Goal: Task Accomplishment & Management: Complete application form

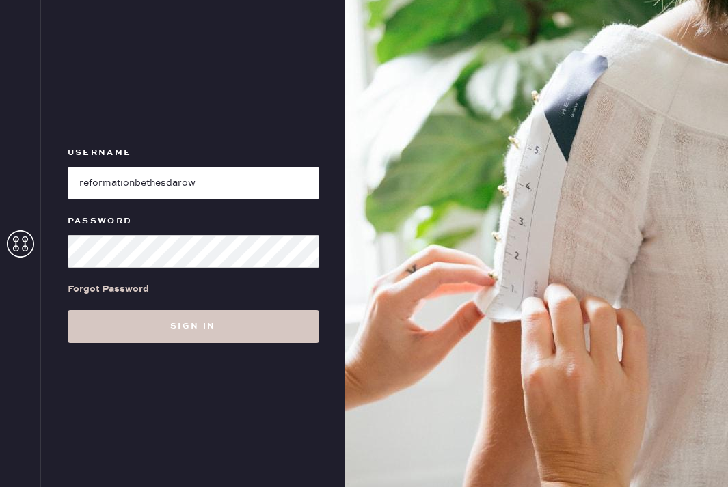
click at [212, 178] on input "loginName" at bounding box center [193, 183] width 251 height 33
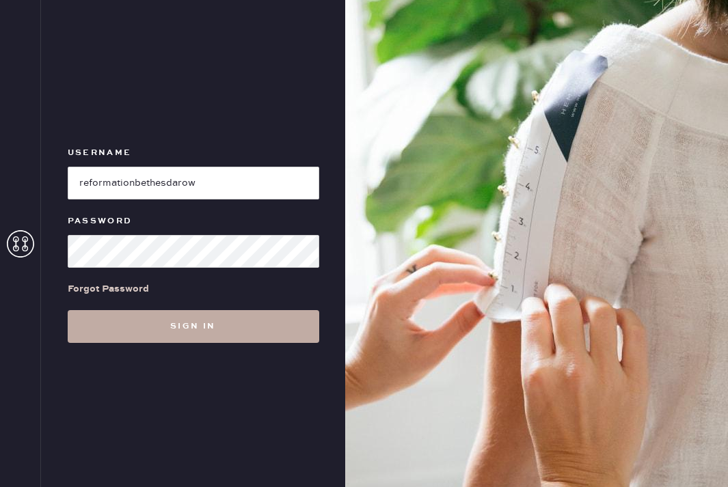
click at [195, 315] on button "Sign in" at bounding box center [193, 326] width 251 height 33
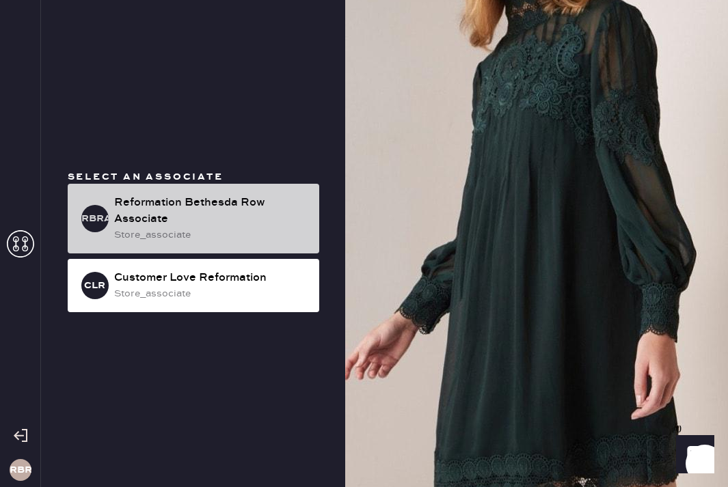
click at [206, 242] on div "store_associate" at bounding box center [211, 235] width 194 height 15
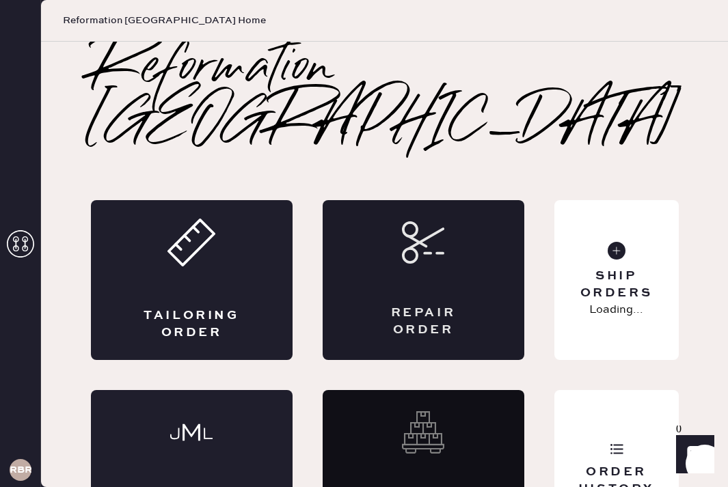
click at [387, 200] on div "Repair Order" at bounding box center [424, 280] width 202 height 160
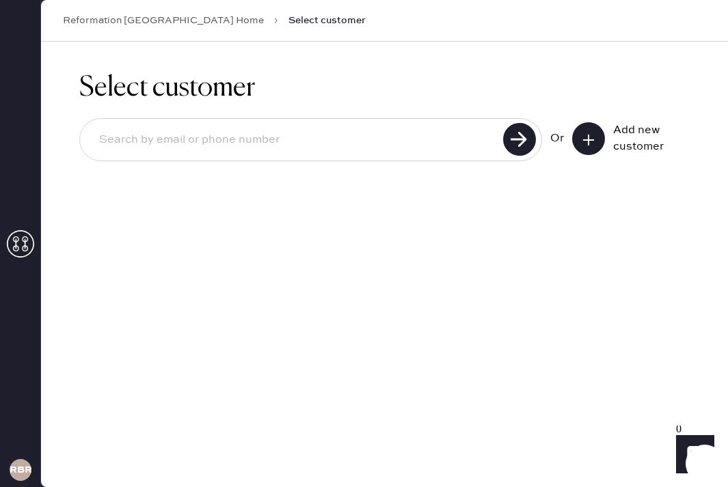
click at [371, 137] on input at bounding box center [293, 139] width 411 height 31
type input "[EMAIL_ADDRESS][DOMAIN_NAME]"
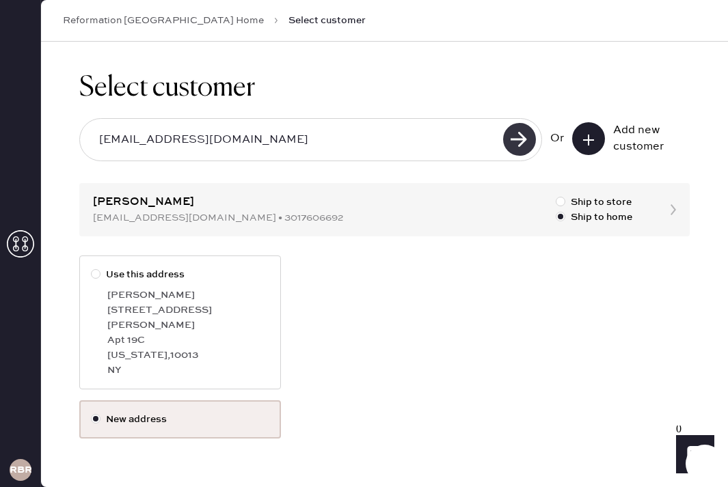
click at [520, 150] on use at bounding box center [519, 139] width 33 height 33
click at [212, 294] on div "[PERSON_NAME]" at bounding box center [188, 295] width 162 height 15
click at [92, 268] on input "Use this address" at bounding box center [91, 267] width 1 height 1
radio input "true"
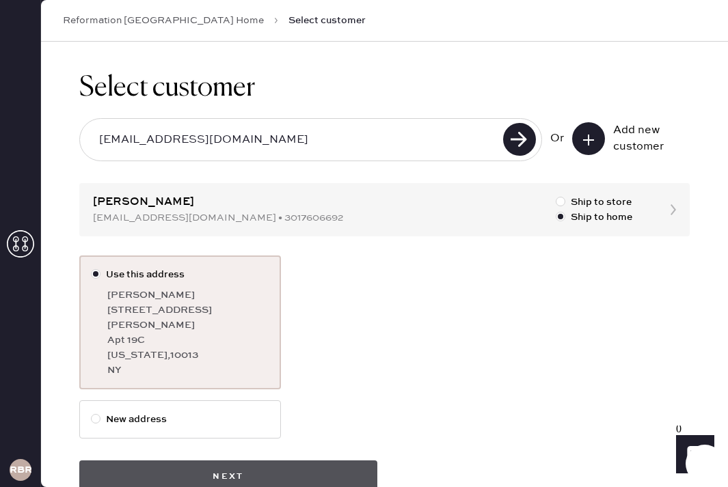
click at [285, 461] on button "Next" at bounding box center [228, 477] width 298 height 33
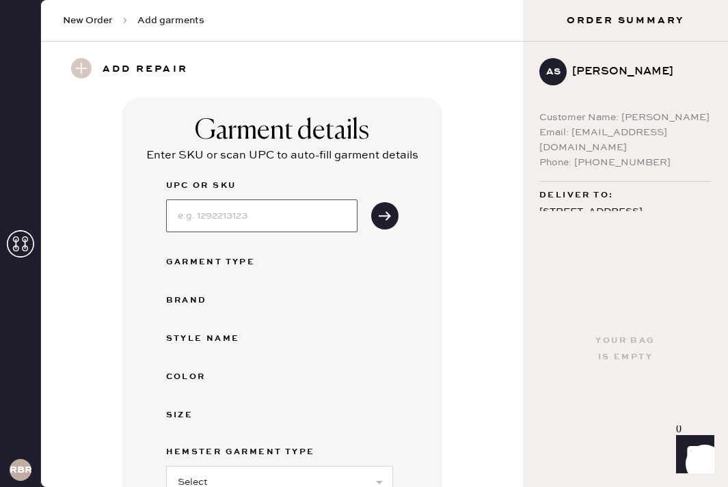
click at [236, 220] on input at bounding box center [261, 216] width 191 height 33
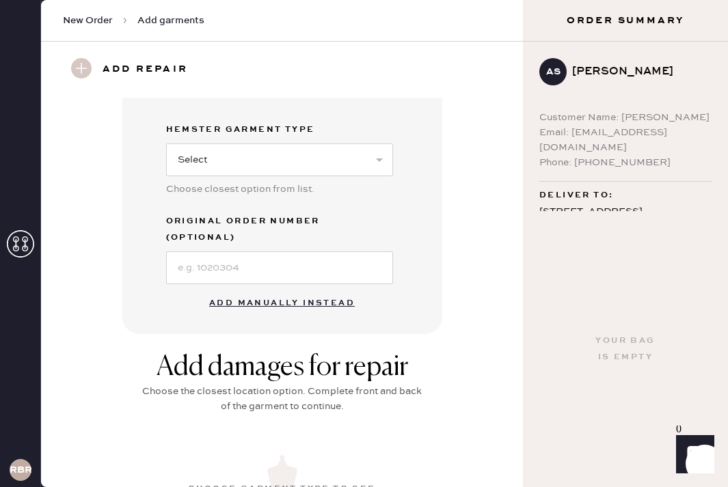
click at [262, 294] on button "Add manually instead" at bounding box center [282, 303] width 162 height 27
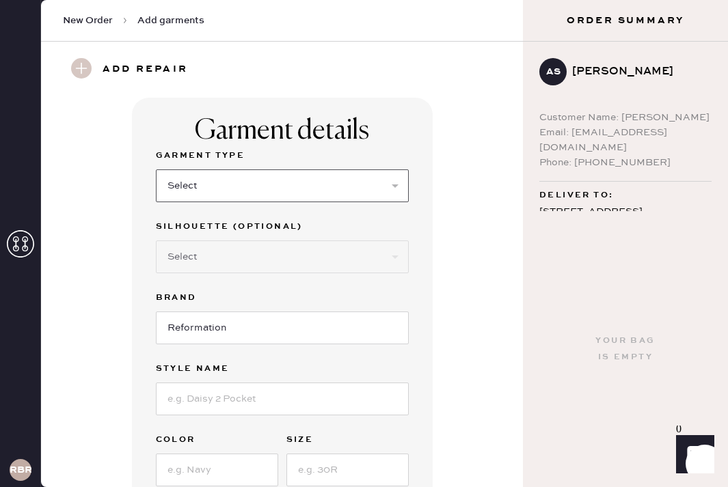
click at [200, 188] on select "Select Basic Skirt Jeans Leggings Pants Shorts Basic Sleeved Dress Basic Sleeve…" at bounding box center [282, 185] width 253 height 33
select select "6"
click at [156, 169] on select "Select Basic Skirt Jeans Leggings Pants Shorts Basic Sleeved Dress Basic Sleeve…" at bounding box center [282, 185] width 253 height 33
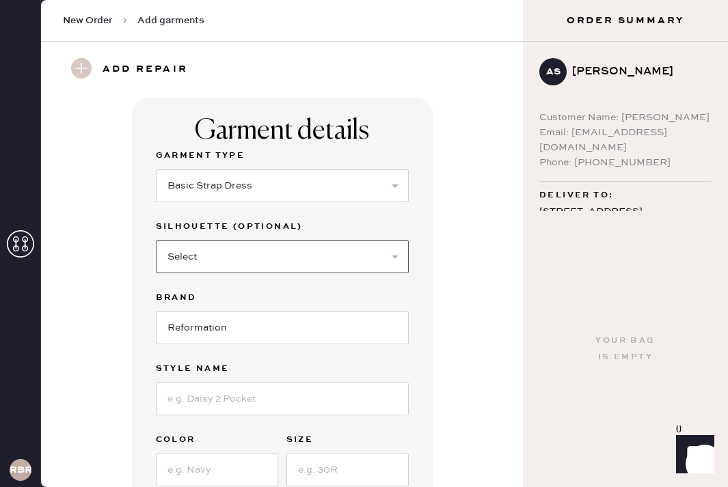
click at [231, 262] on select "Select Maxi Dress Midi Dress Mini Dress Other" at bounding box center [282, 257] width 253 height 33
select select "38"
click at [156, 241] on select "Select Maxi Dress Midi Dress Mini Dress Other" at bounding box center [282, 257] width 253 height 33
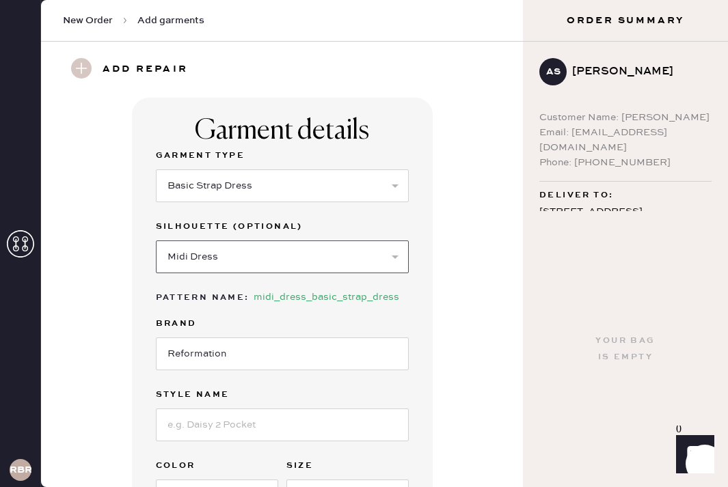
click at [232, 256] on select "Select Maxi Dress Midi Dress Mini Dress Other" at bounding box center [282, 257] width 253 height 33
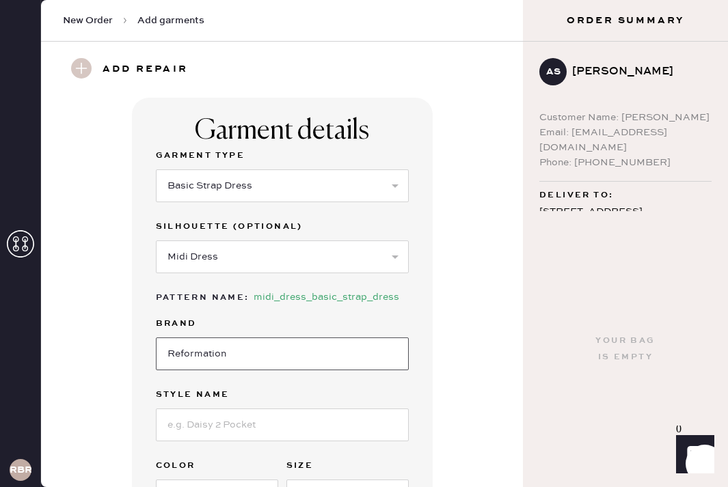
click at [202, 346] on input "Reformation" at bounding box center [282, 354] width 253 height 33
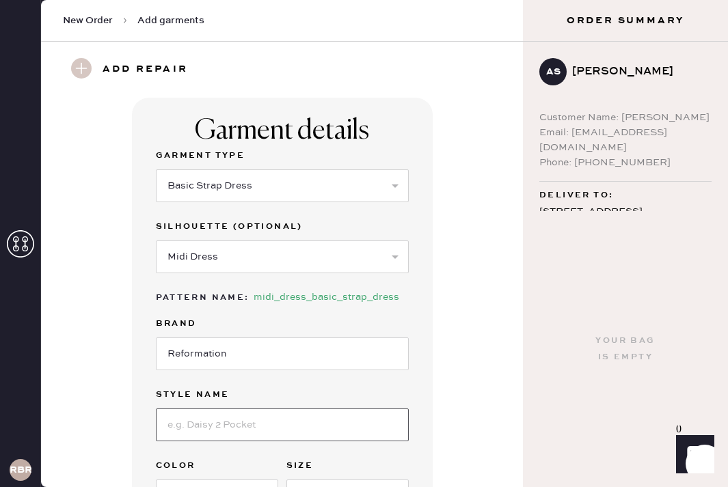
click at [217, 437] on input at bounding box center [282, 425] width 253 height 33
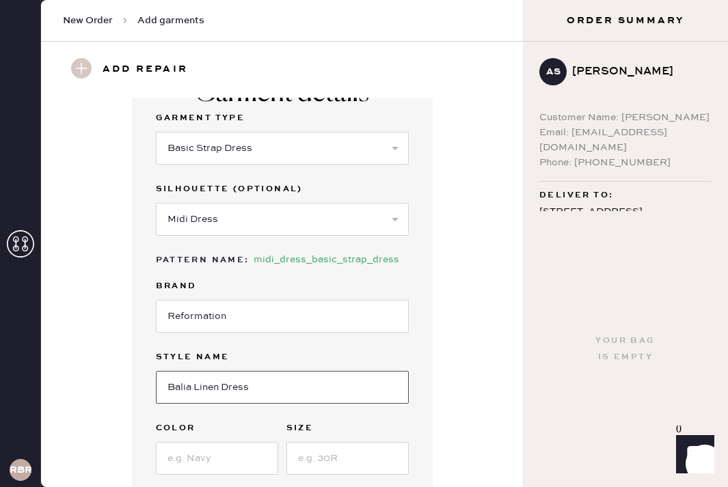
type input "Balia Linen Dress"
click at [218, 459] on input at bounding box center [217, 458] width 122 height 33
type input "White"
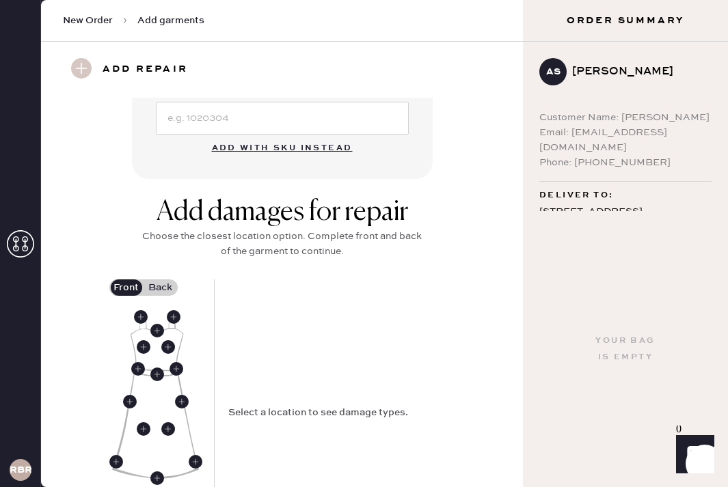
scroll to position [448, 0]
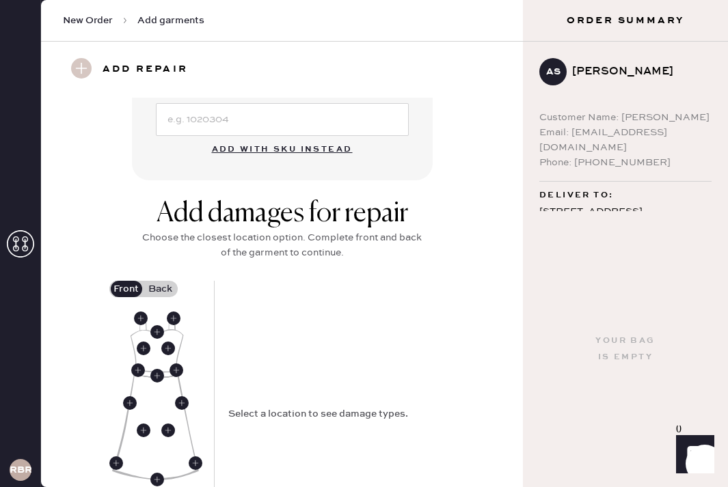
type input "2P"
click at [165, 287] on label "Back" at bounding box center [160, 289] width 34 height 16
click at [161, 289] on input "Back" at bounding box center [161, 289] width 0 height 0
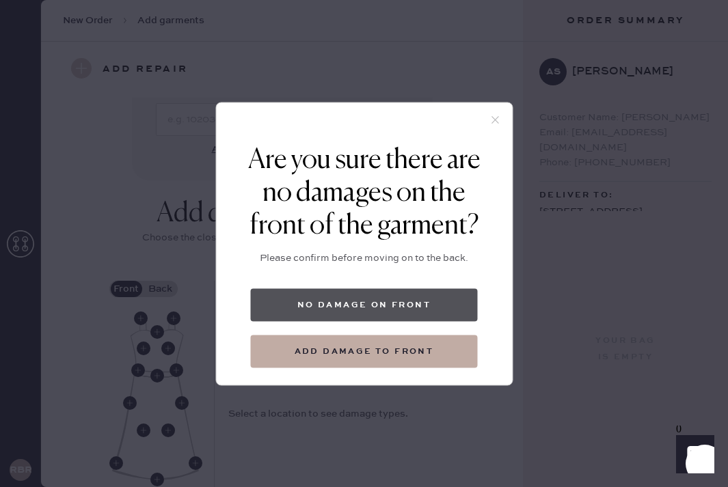
click at [385, 303] on button "No damage on front" at bounding box center [364, 304] width 227 height 33
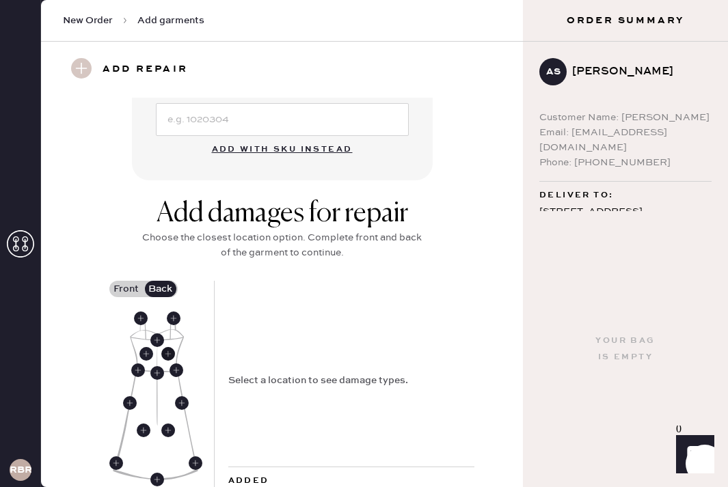
click at [167, 350] on use at bounding box center [168, 354] width 14 height 14
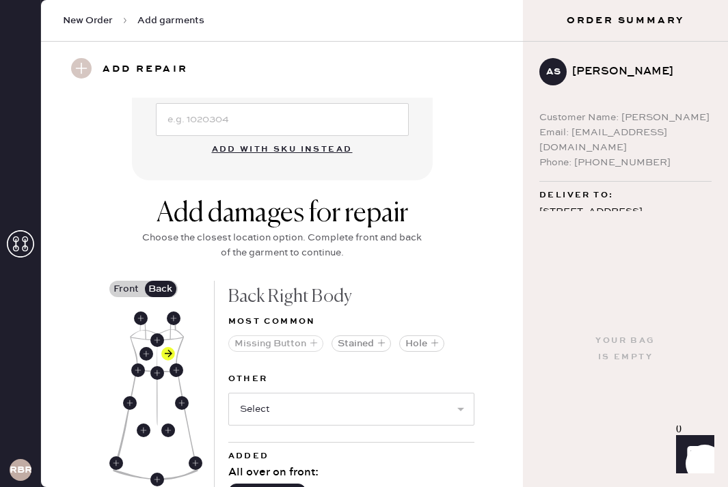
click at [291, 351] on button "Missing Button" at bounding box center [275, 343] width 95 height 16
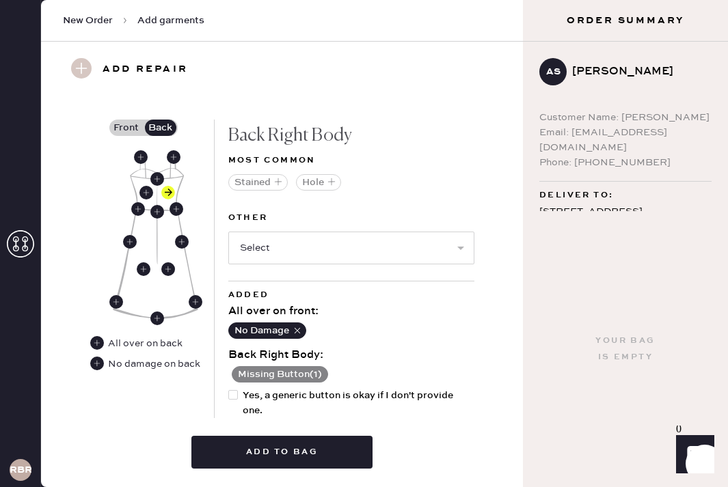
scroll to position [611, 0]
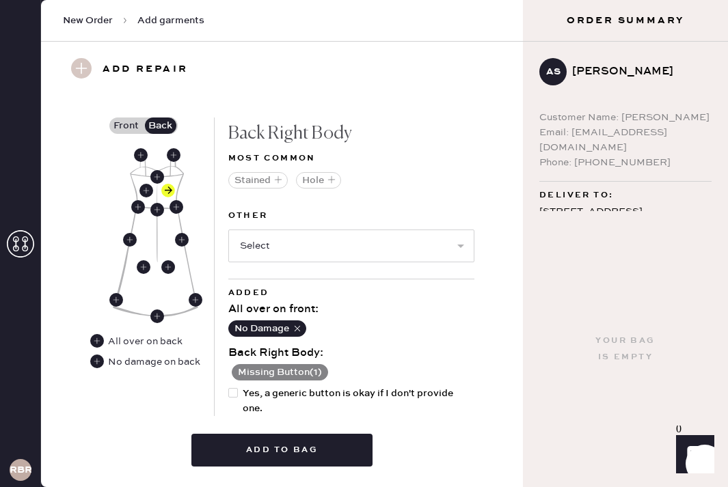
click at [234, 394] on div at bounding box center [233, 393] width 10 height 10
click at [229, 387] on input "Yes, a generic button is okay if I don't provide one." at bounding box center [228, 386] width 1 height 1
checkbox input "true"
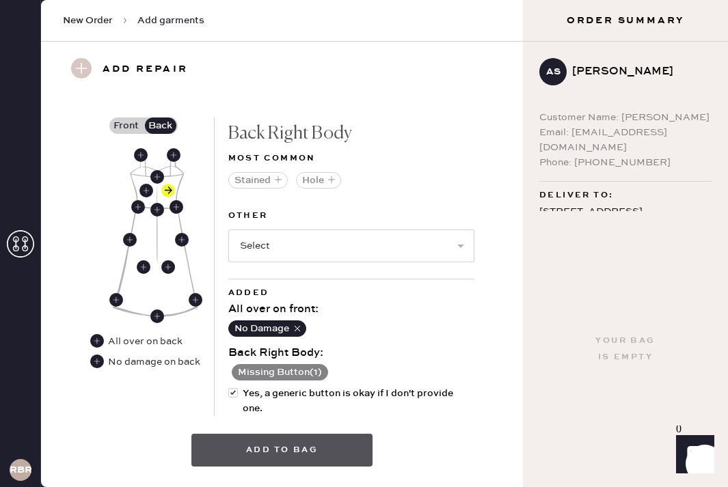
click at [243, 447] on button "Add to bag" at bounding box center [281, 450] width 181 height 33
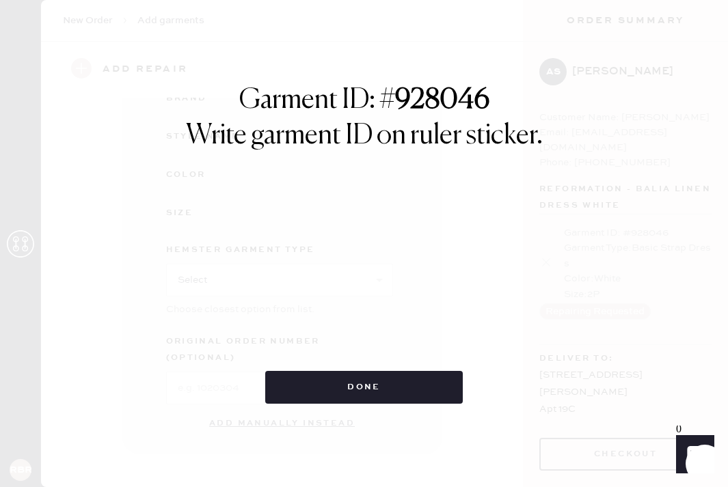
scroll to position [185, 0]
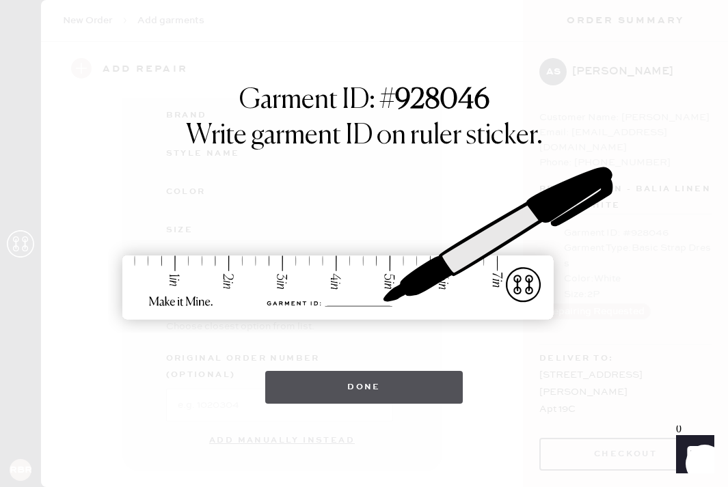
click at [292, 372] on button "Done" at bounding box center [363, 387] width 197 height 33
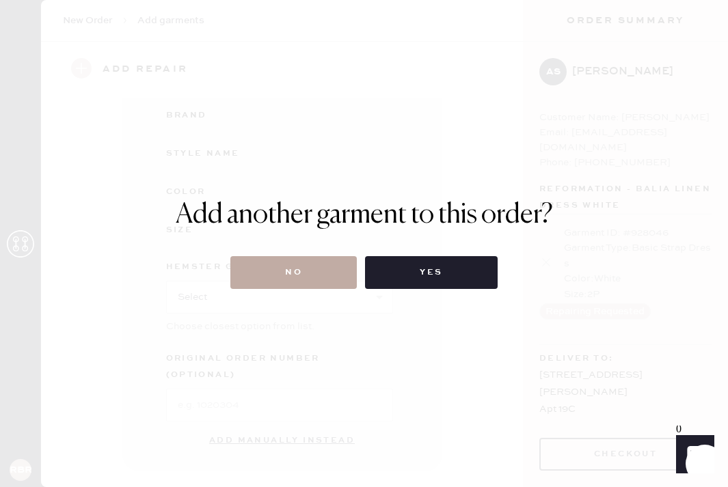
click at [323, 273] on button "No" at bounding box center [293, 272] width 126 height 33
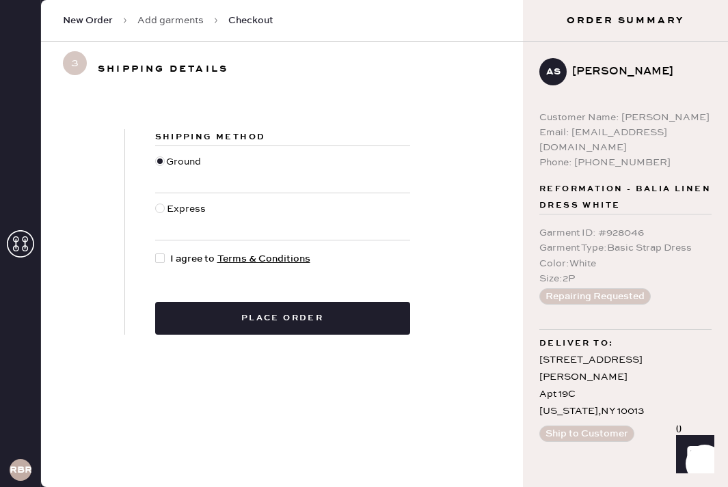
click at [163, 201] on div "Express" at bounding box center [282, 216] width 255 height 46
click at [163, 205] on div at bounding box center [160, 209] width 10 height 10
click at [156, 202] on input "Express" at bounding box center [155, 202] width 1 height 1
radio input "true"
click at [163, 251] on div "Shipping Method Ground Express I agree to Terms & Conditions Place order" at bounding box center [282, 232] width 315 height 206
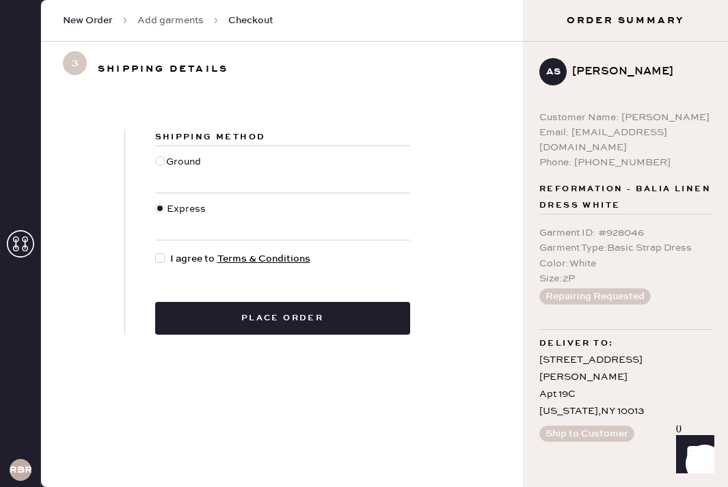
click at [163, 252] on div at bounding box center [162, 258] width 15 height 15
click at [156, 252] on input "I agree to Terms & Conditions" at bounding box center [155, 251] width 1 height 1
checkbox input "true"
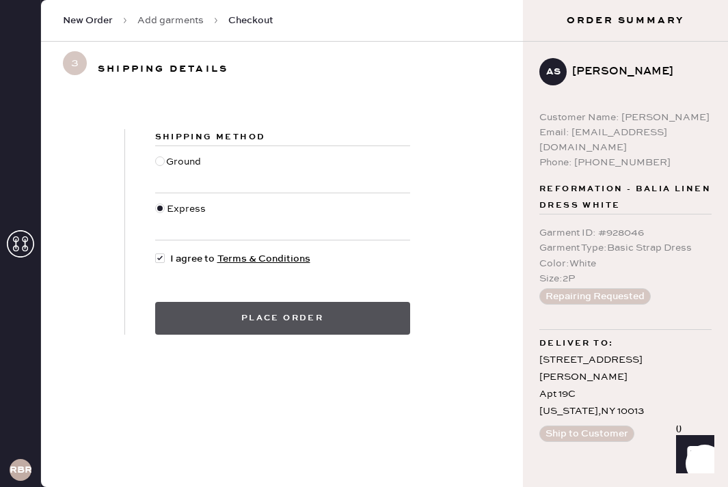
click at [223, 318] on button "Place order" at bounding box center [282, 318] width 255 height 33
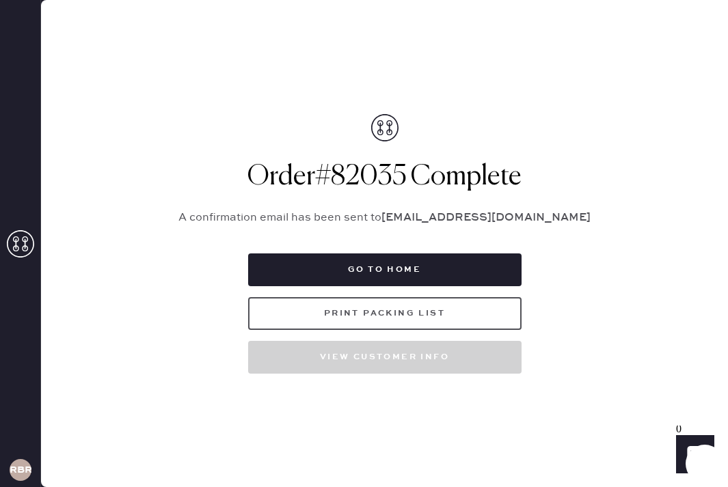
click at [310, 310] on button "Print Packing List" at bounding box center [384, 313] width 273 height 33
